Goal: Transaction & Acquisition: Purchase product/service

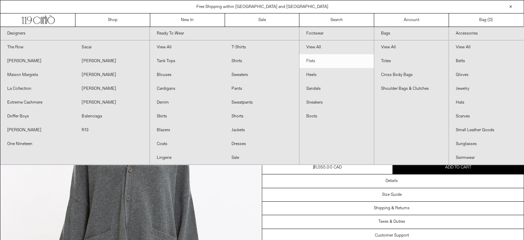
click at [310, 60] on link "Flats" at bounding box center [337, 61] width 74 height 14
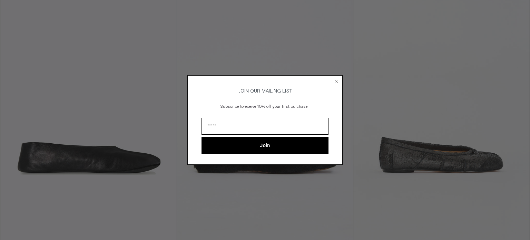
click at [335, 80] on icon "Close dialog" at bounding box center [336, 81] width 3 height 3
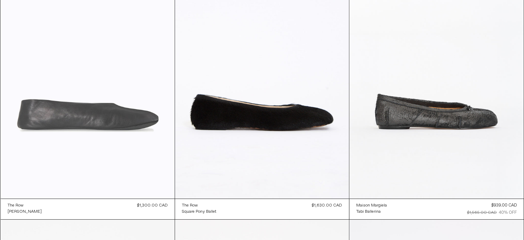
scroll to position [160, 0]
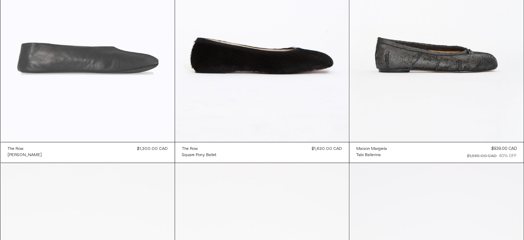
click at [52, 89] on at bounding box center [88, 10] width 174 height 261
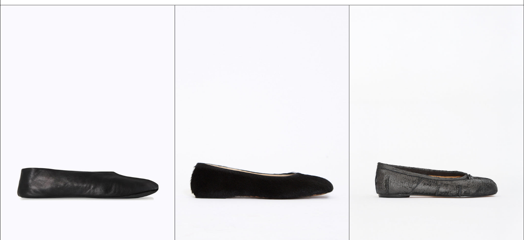
scroll to position [1029, 0]
